Goal: Check status: Check status

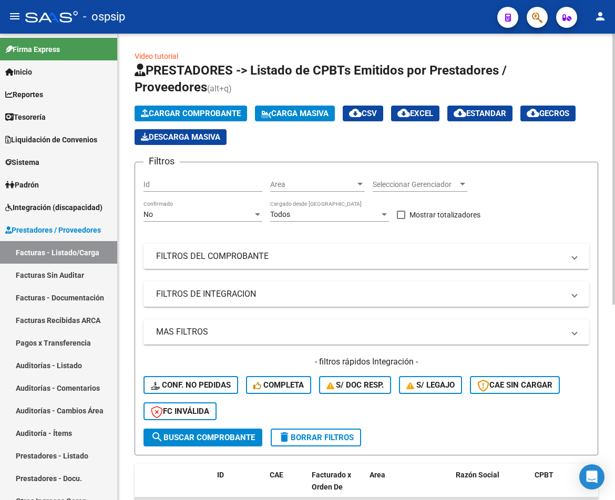
click at [332, 262] on mat-expansion-panel-header "FILTROS DEL COMPROBANTE" at bounding box center [365, 256] width 445 height 25
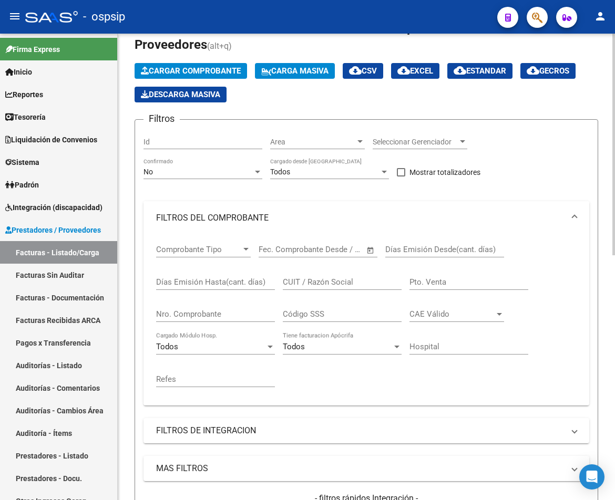
scroll to position [105, 0]
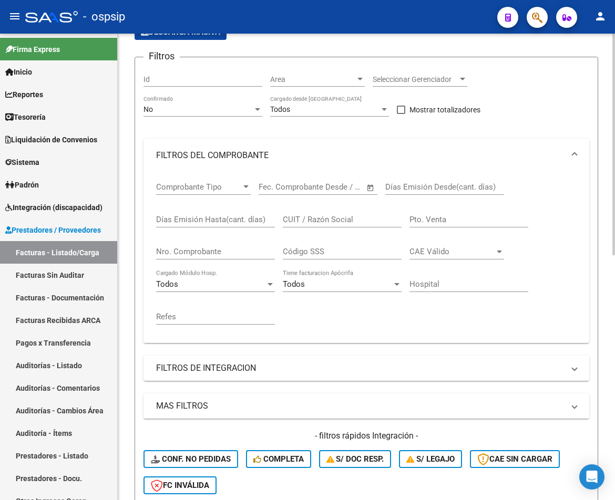
click at [324, 221] on input "CUIT / Razón Social" at bounding box center [342, 219] width 119 height 9
paste input "27238036793"
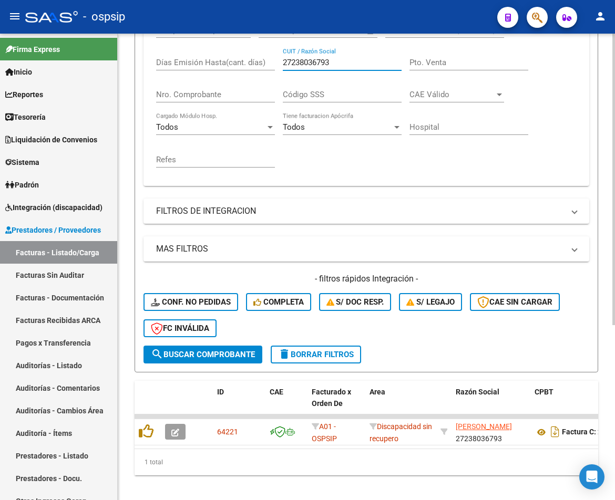
scroll to position [263, 0]
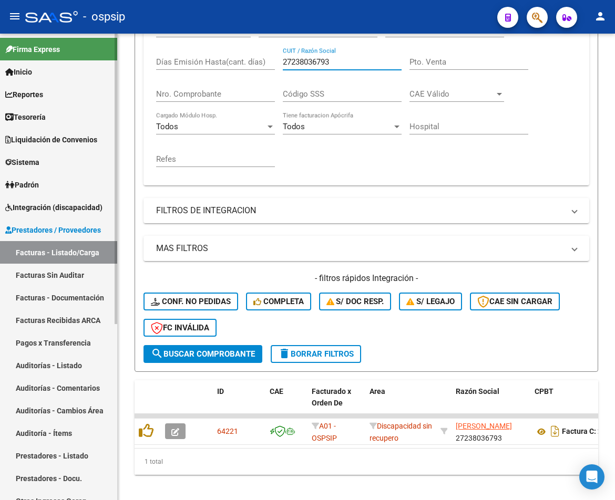
type input "27238036793"
click at [57, 115] on link "Tesorería" at bounding box center [58, 117] width 117 height 23
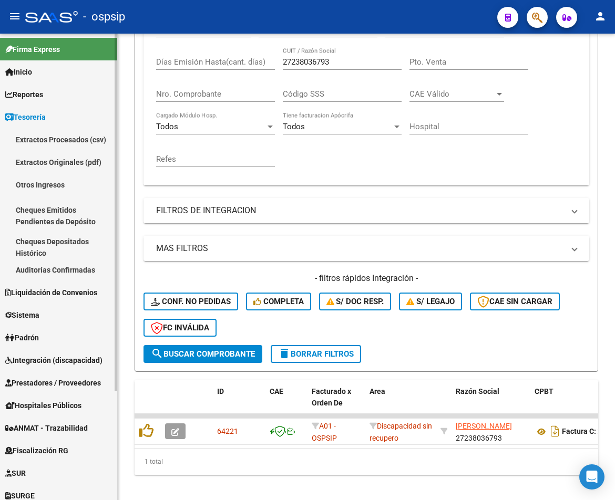
click at [67, 115] on link "Tesorería" at bounding box center [58, 117] width 117 height 23
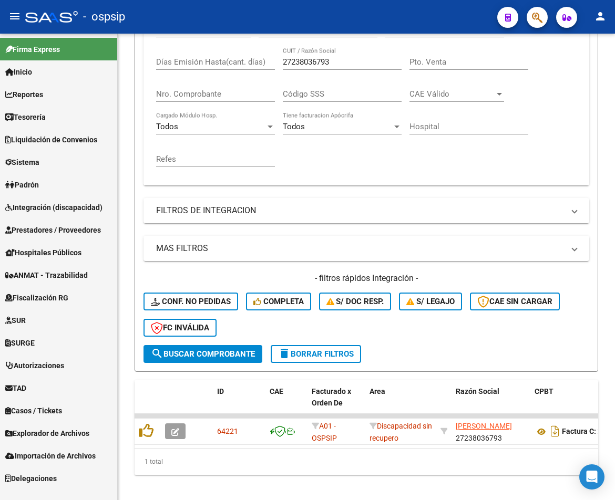
click at [77, 137] on span "Liquidación de Convenios" at bounding box center [51, 140] width 92 height 12
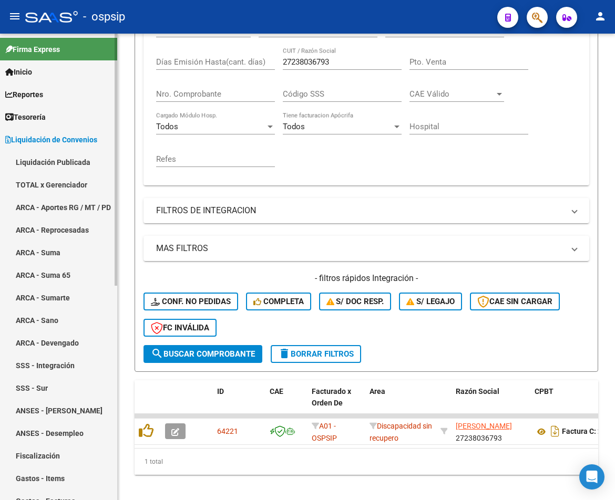
click at [78, 137] on span "Liquidación de Convenios" at bounding box center [51, 140] width 92 height 12
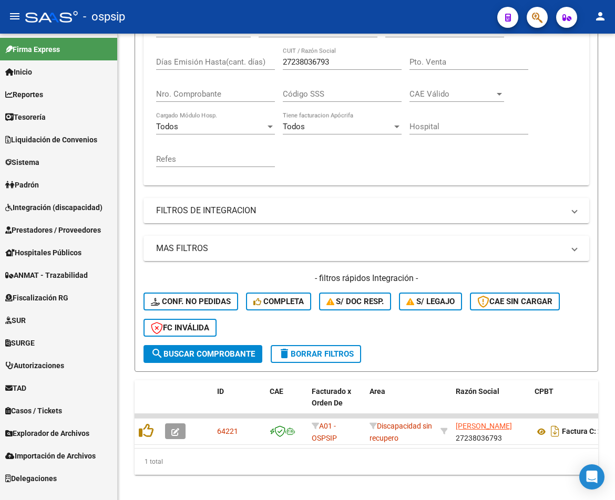
click at [51, 160] on link "Sistema" at bounding box center [58, 162] width 117 height 23
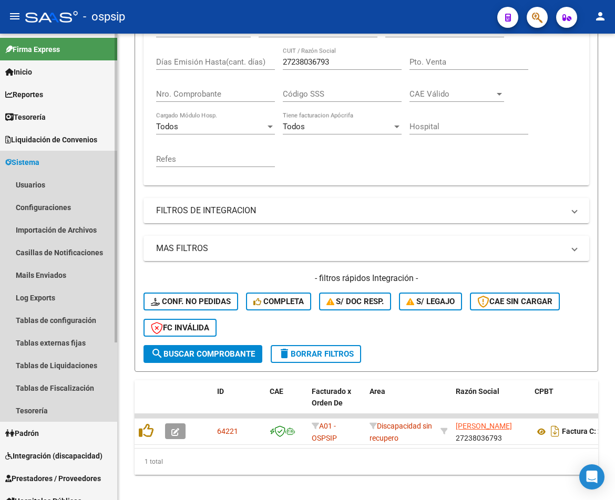
click at [59, 159] on link "Sistema" at bounding box center [58, 162] width 117 height 23
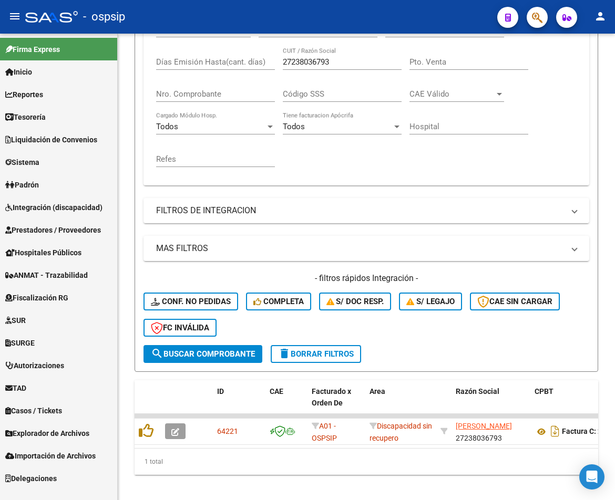
click at [60, 208] on span "Integración (discapacidad)" at bounding box center [53, 208] width 97 height 12
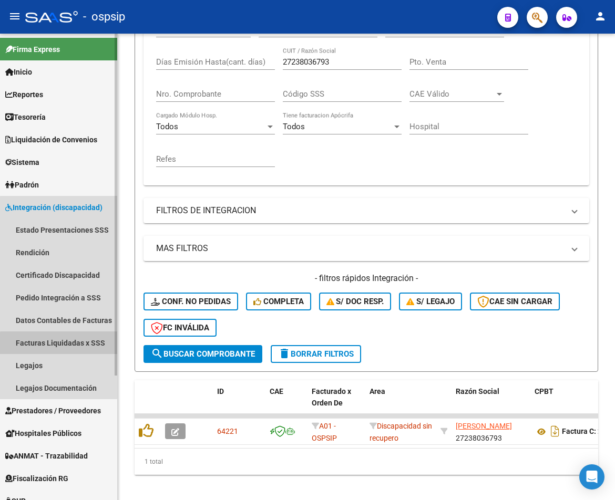
click at [76, 345] on link "Facturas Liquidadas x SSS" at bounding box center [58, 342] width 117 height 23
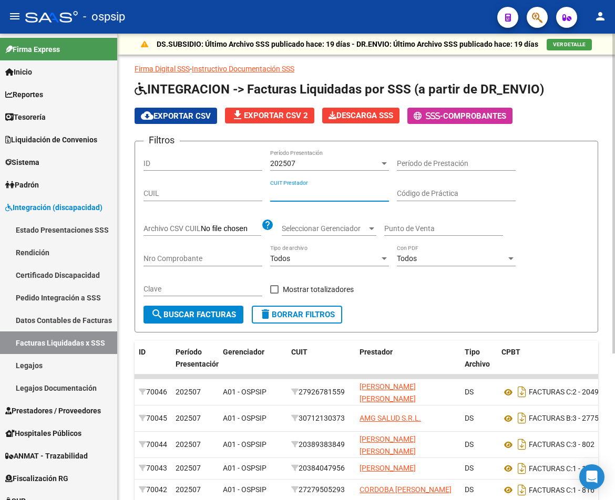
click at [292, 195] on input "CUIT Prestador" at bounding box center [329, 193] width 119 height 9
paste input "27-23803679-3"
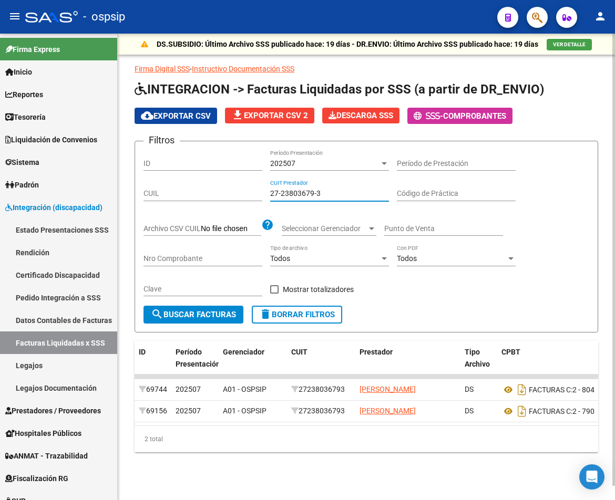
scroll to position [0, 120]
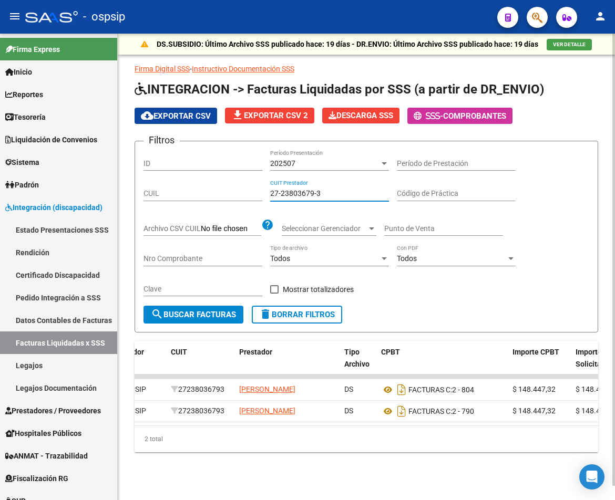
type input "27-23803679-3"
click at [311, 162] on div "202507" at bounding box center [324, 163] width 109 height 9
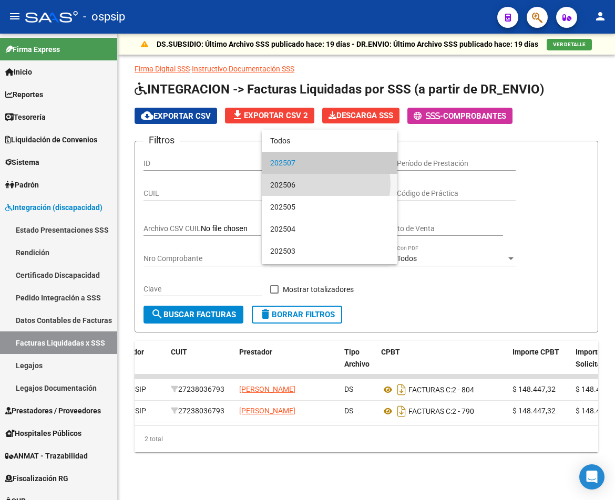
click at [323, 184] on span "202506" at bounding box center [329, 185] width 119 height 22
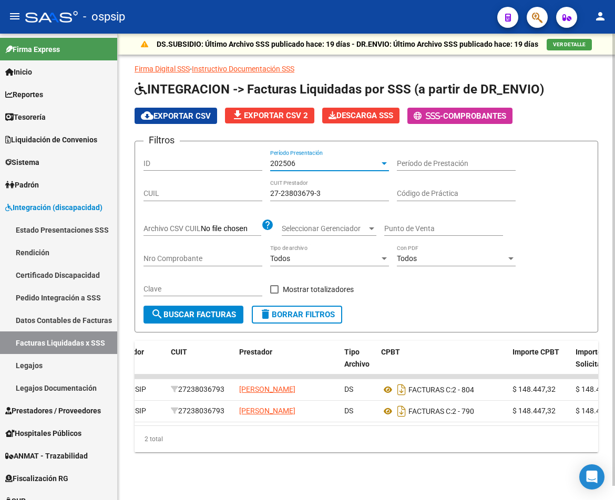
click at [455, 197] on input "Código de Práctica" at bounding box center [456, 193] width 119 height 9
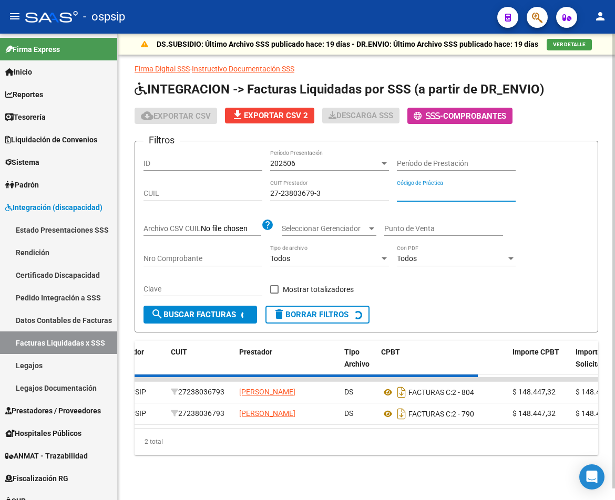
scroll to position [0, 0]
